Goal: Navigation & Orientation: Find specific page/section

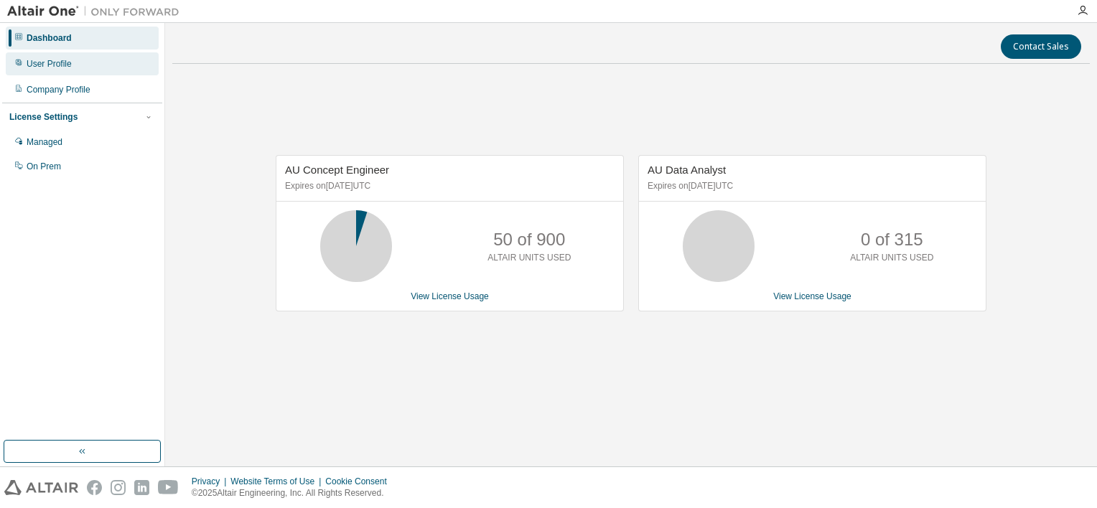
click at [86, 65] on div "User Profile" at bounding box center [82, 63] width 153 height 23
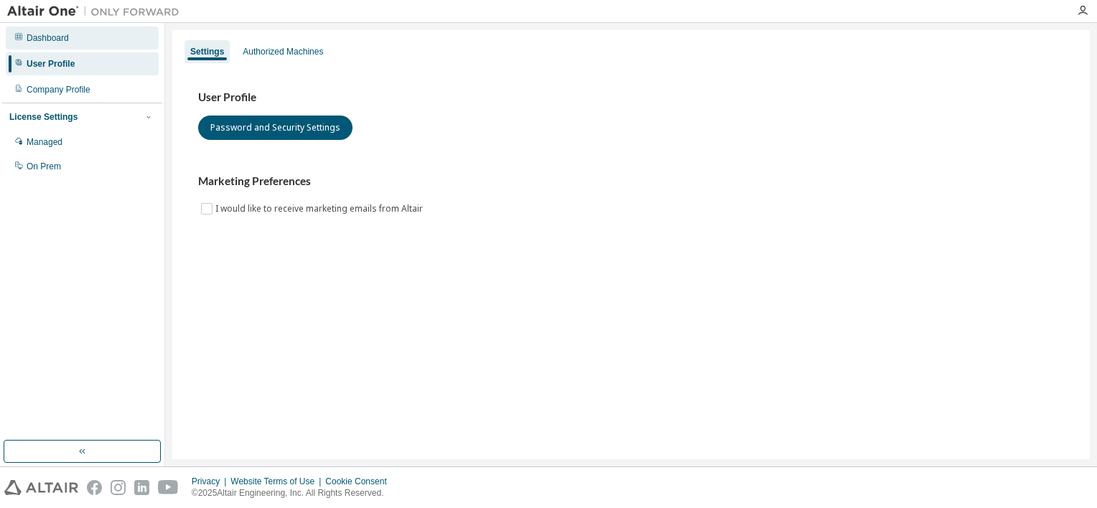
click at [88, 42] on div "Dashboard" at bounding box center [82, 38] width 153 height 23
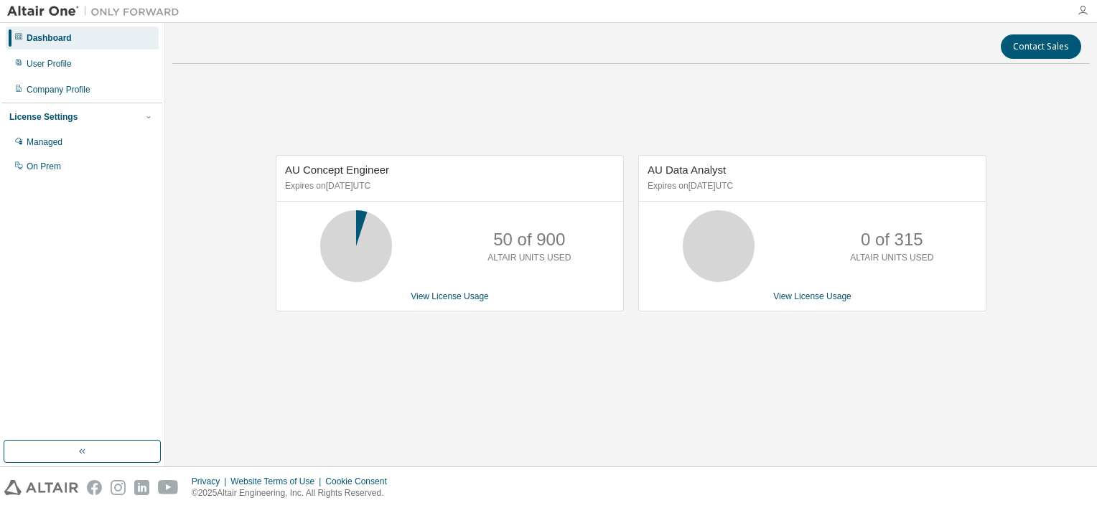
click at [1077, 6] on icon "button" at bounding box center [1082, 10] width 11 height 11
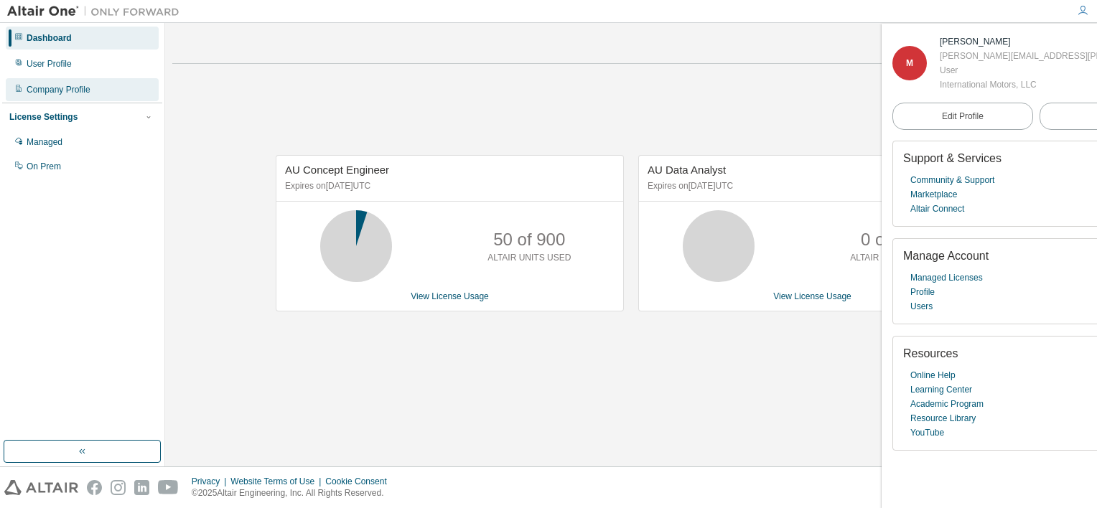
click at [78, 98] on div "Company Profile" at bounding box center [82, 89] width 153 height 23
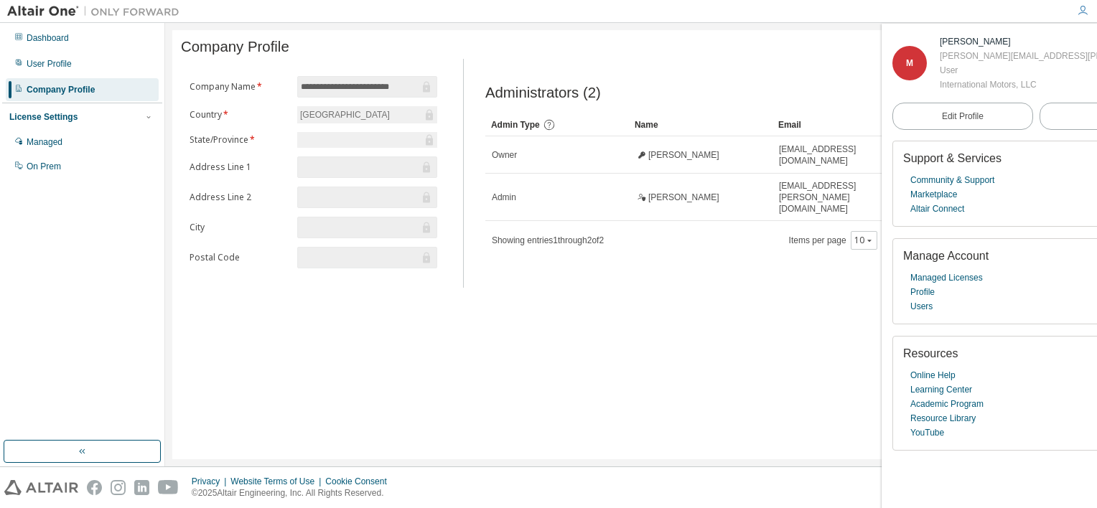
click at [552, 366] on div "**********" at bounding box center [631, 244] width 918 height 429
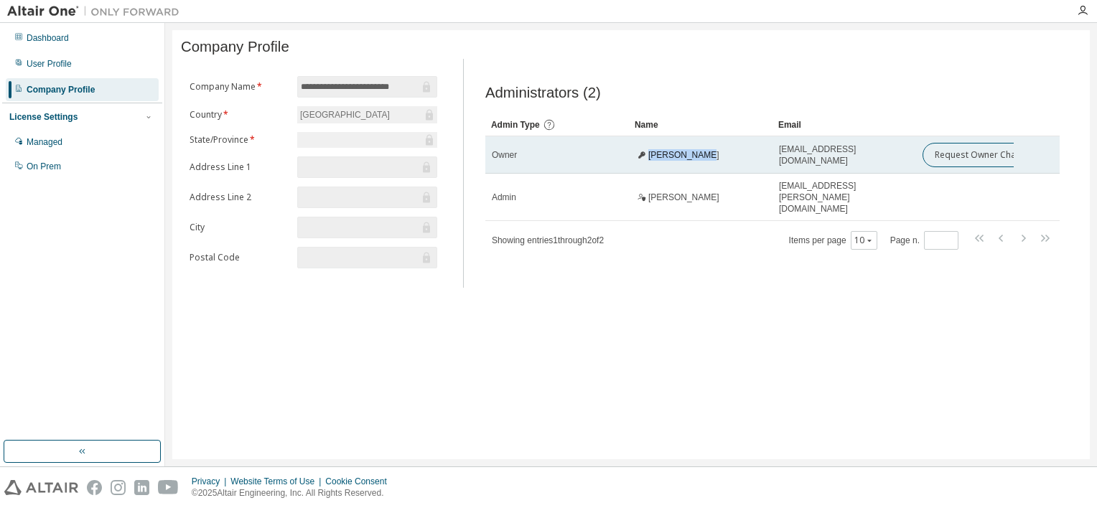
drag, startPoint x: 723, startPoint y: 170, endPoint x: 649, endPoint y: 152, distance: 76.3
click at [649, 152] on td "[PERSON_NAME]" at bounding box center [701, 154] width 144 height 37
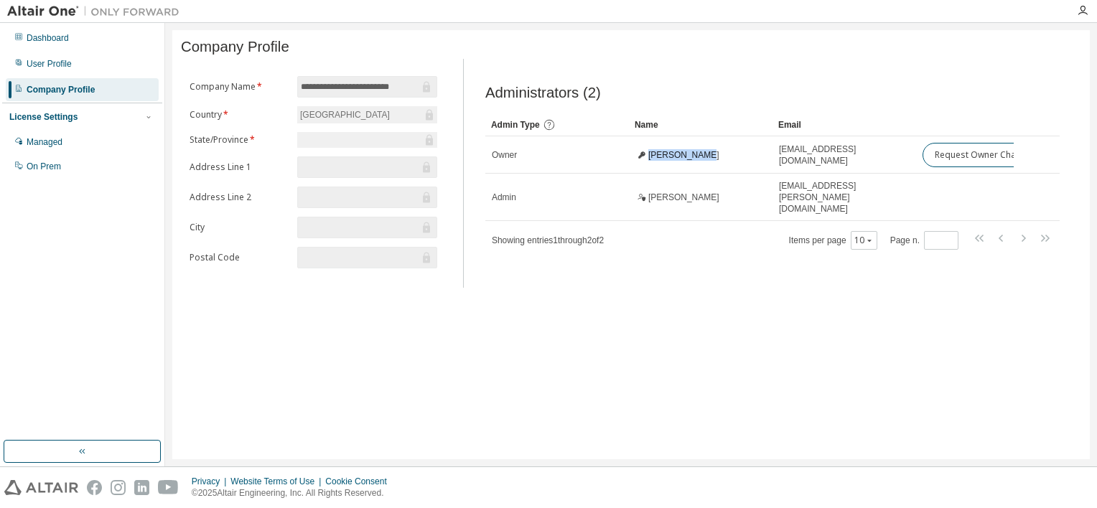
copy span "[PERSON_NAME]"
click at [89, 144] on div "Managed" at bounding box center [82, 142] width 153 height 23
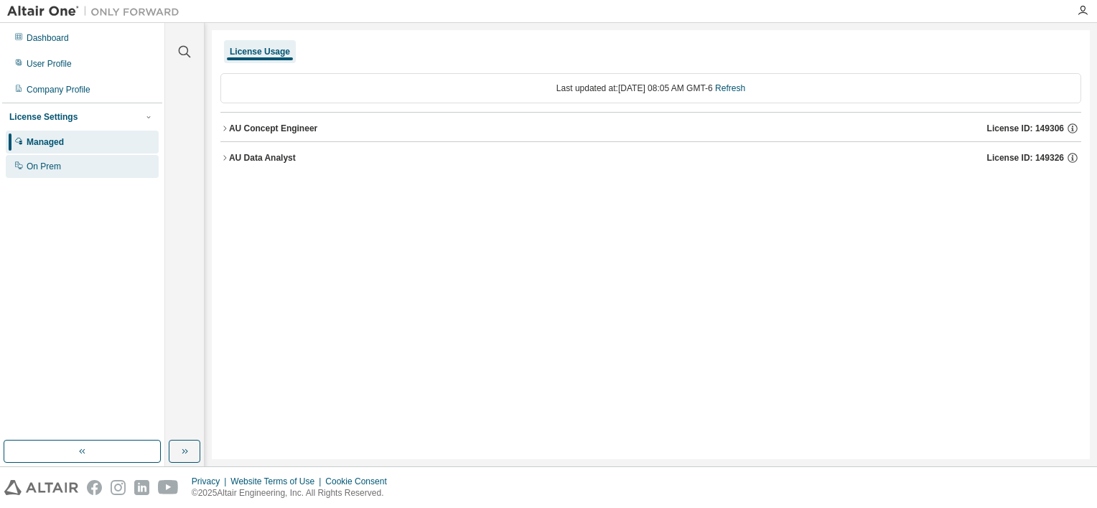
click at [89, 161] on div "On Prem" at bounding box center [82, 166] width 153 height 23
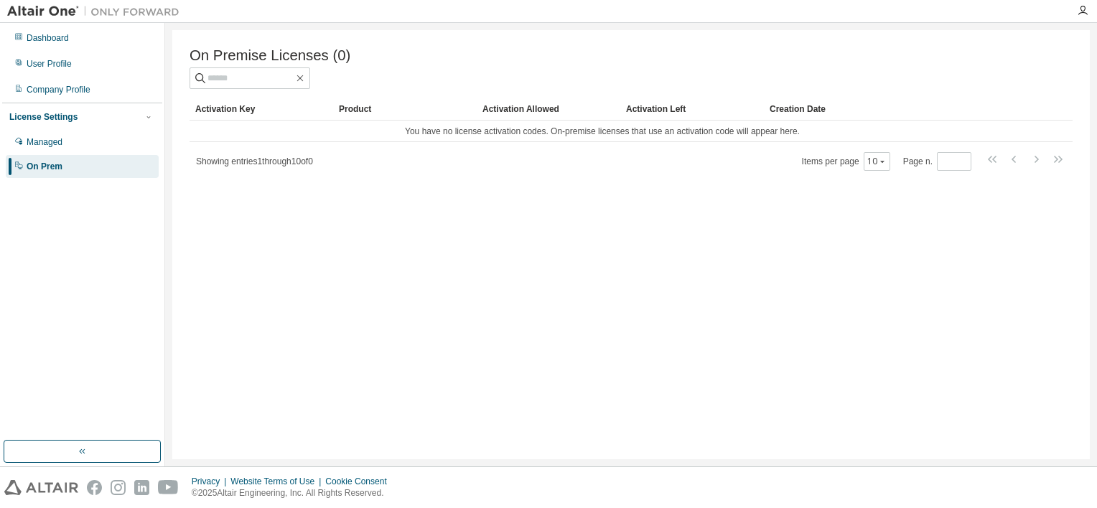
click at [94, 50] on div "Dashboard User Profile Company Profile License Settings Managed On Prem" at bounding box center [82, 102] width 160 height 154
click at [78, 41] on div "Dashboard" at bounding box center [82, 38] width 153 height 23
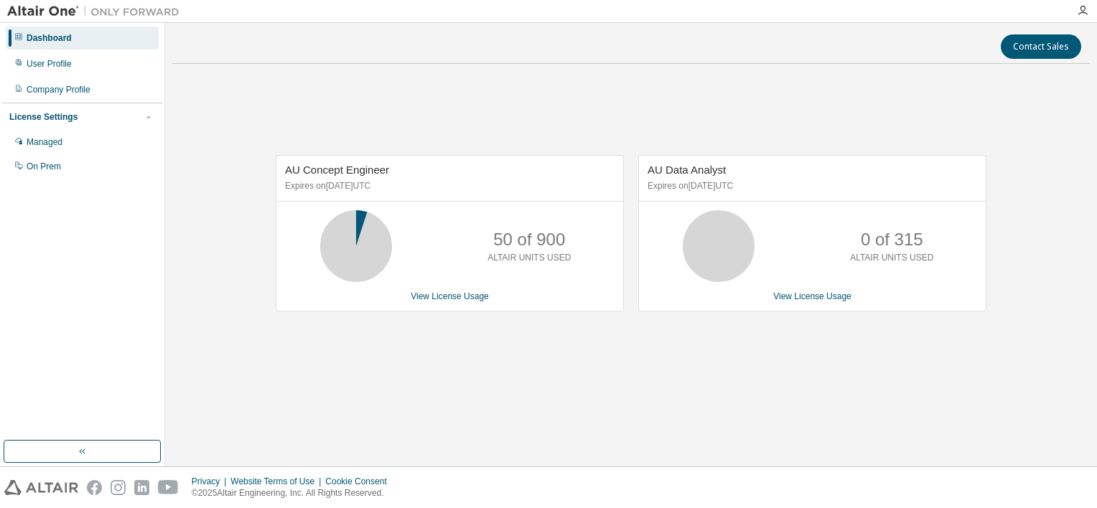
click at [488, 345] on div "AU Concept Engineer Expires on [DATE] UTC 50 of 900 ALTAIR UNITS USED View Lice…" at bounding box center [631, 240] width 918 height 330
click at [98, 452] on button "button" at bounding box center [82, 451] width 157 height 23
